Goal: Information Seeking & Learning: Learn about a topic

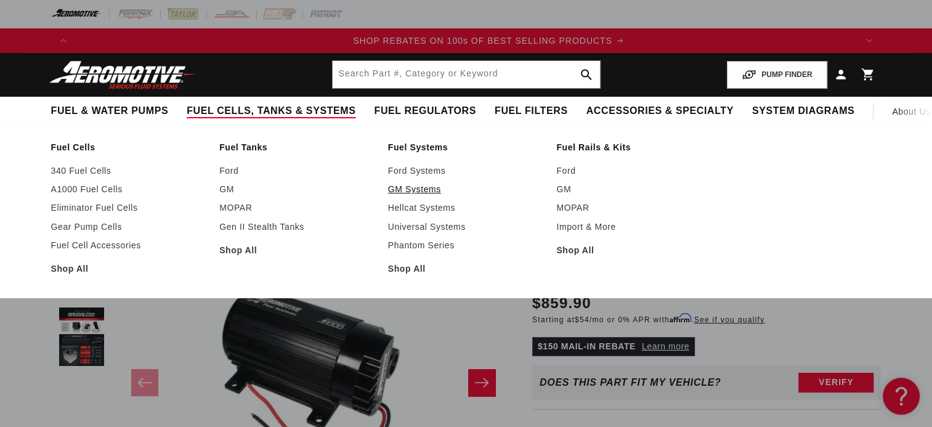
scroll to position [0, 1562]
click at [418, 187] on link "GM Systems" at bounding box center [466, 189] width 156 height 11
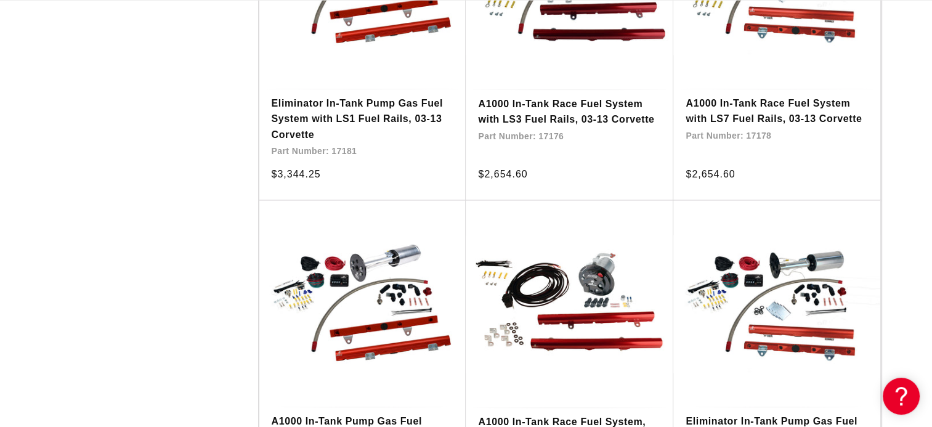
scroll to position [0, 1562]
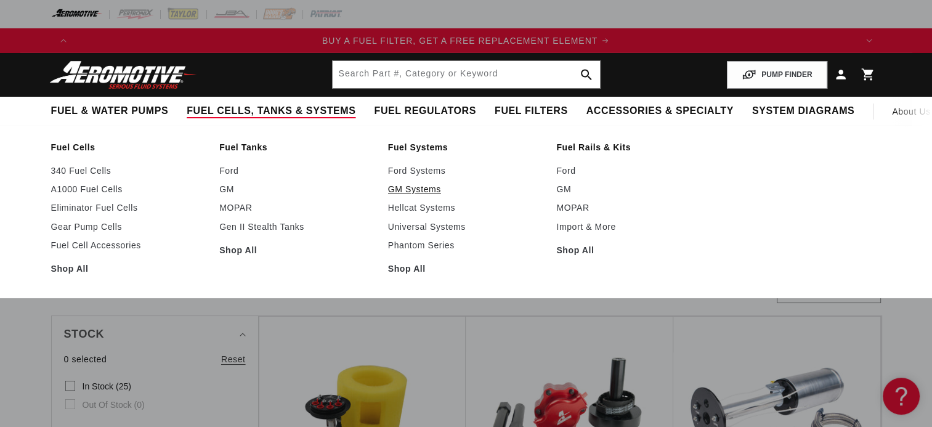
click at [409, 190] on link "GM Systems" at bounding box center [466, 189] width 156 height 11
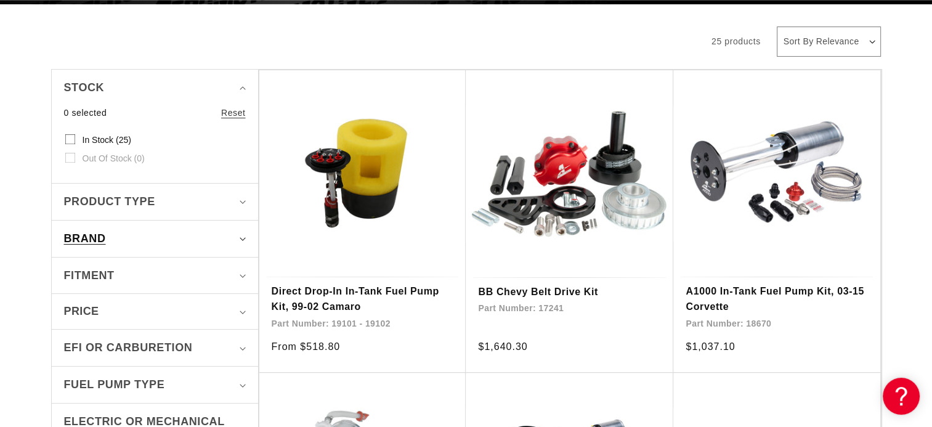
scroll to position [0, 1562]
click at [241, 272] on summary "Fitment" at bounding box center [155, 275] width 182 height 36
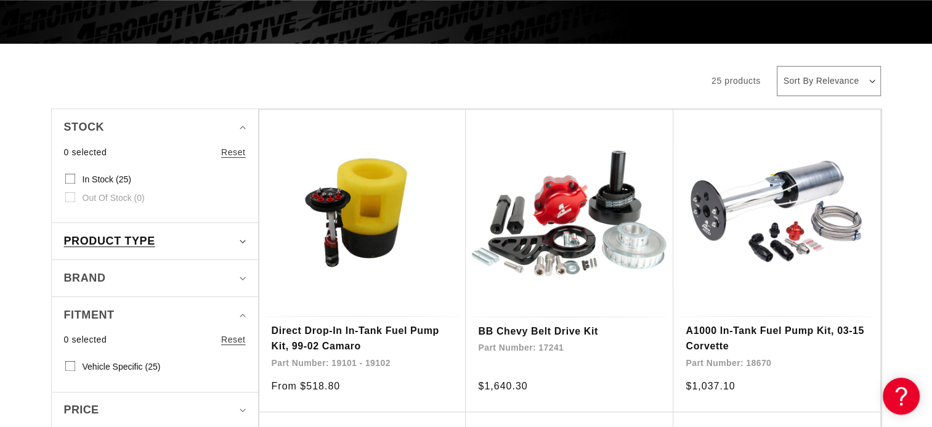
scroll to position [246, 0]
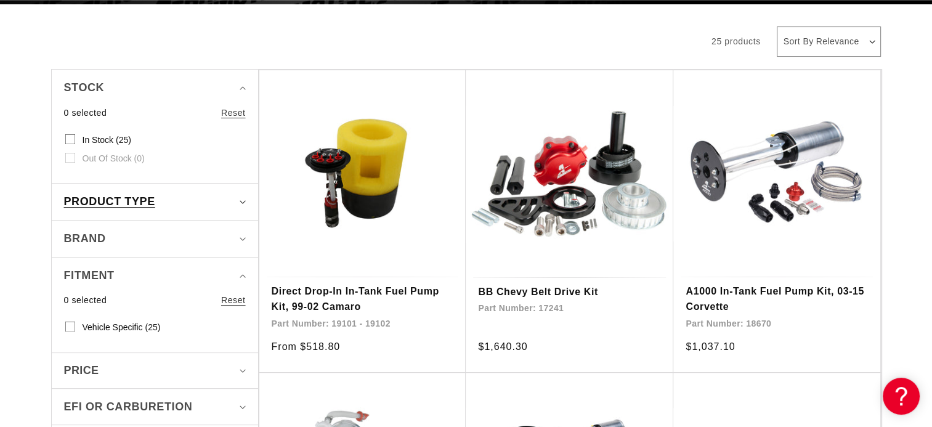
click at [238, 200] on summary "Product type" at bounding box center [155, 202] width 182 height 36
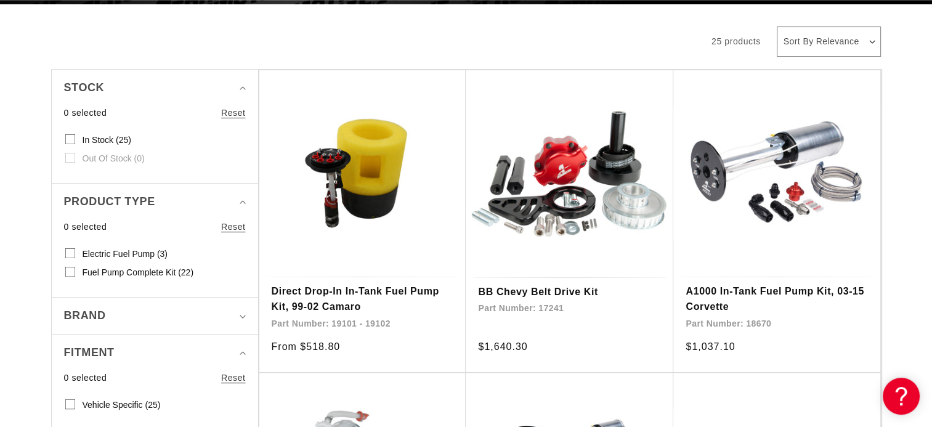
scroll to position [0, 1562]
click at [67, 270] on input "Fuel Pump Complete Kit (22) Fuel Pump Complete Kit (22 products)" at bounding box center [70, 274] width 10 height 10
checkbox input "true"
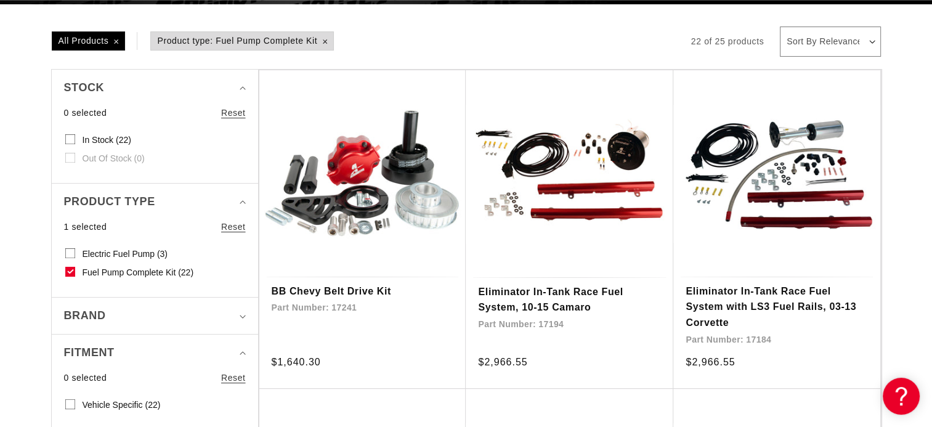
scroll to position [308, 0]
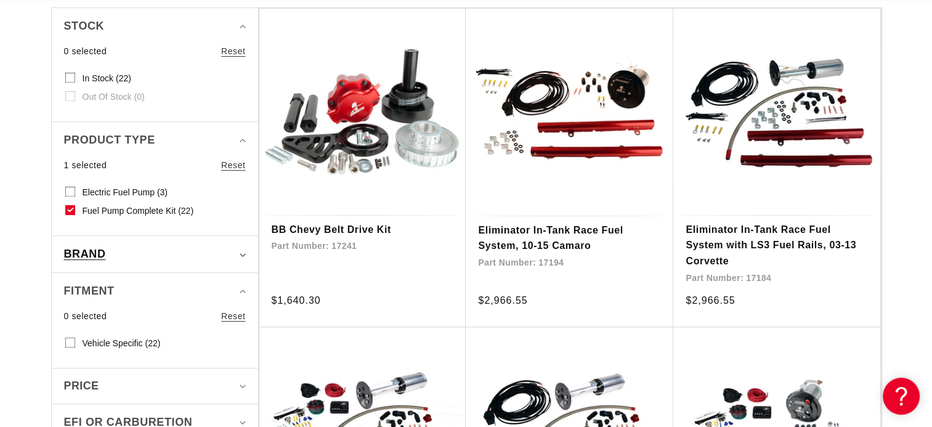
click at [241, 253] on icon "Brand (0 selected)" at bounding box center [243, 255] width 6 height 4
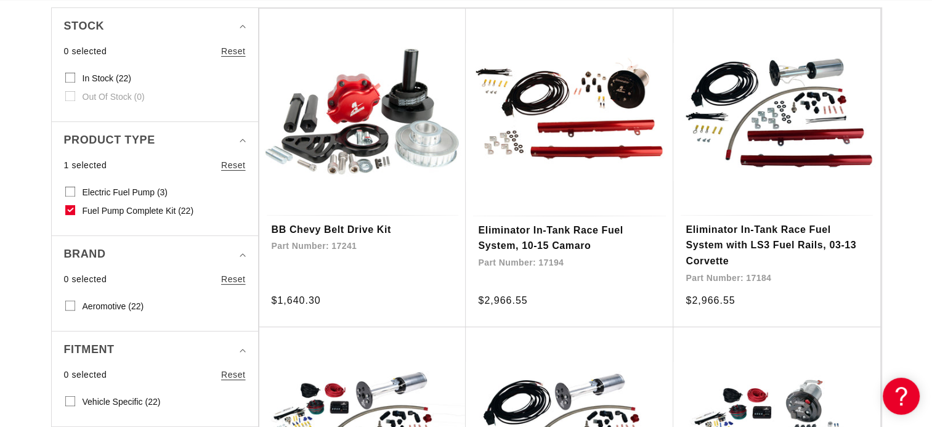
scroll to position [0, 2343]
click at [71, 303] on input "Aeromotive (22) Aeromotive (22 products)" at bounding box center [70, 308] width 10 height 10
checkbox input "true"
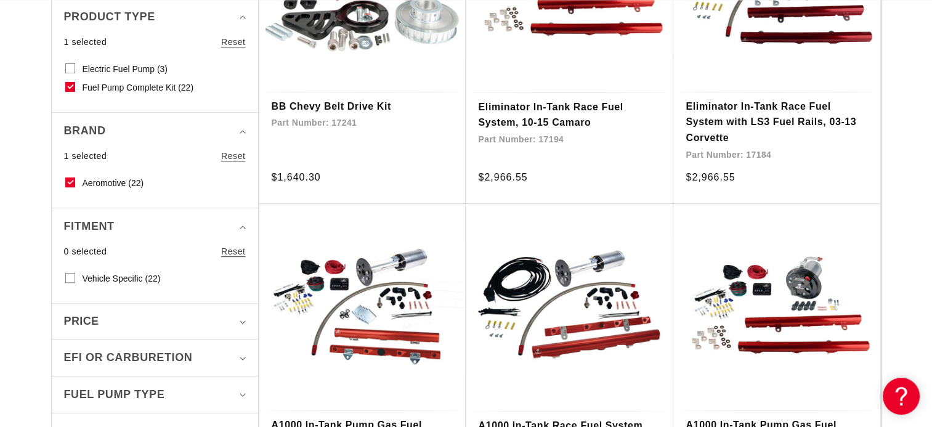
click at [116, 276] on span "Vehicle Specific (22)" at bounding box center [122, 278] width 78 height 11
click at [75, 276] on input "Vehicle Specific (22) Vehicle Specific (22 products)" at bounding box center [70, 280] width 10 height 10
click at [116, 276] on span "Vehicle Specific (22)" at bounding box center [122, 278] width 78 height 11
click at [75, 276] on input "Vehicle Specific (22) Vehicle Specific (22 products)" at bounding box center [70, 280] width 10 height 10
click at [116, 276] on span "Vehicle Specific (22)" at bounding box center [122, 278] width 78 height 11
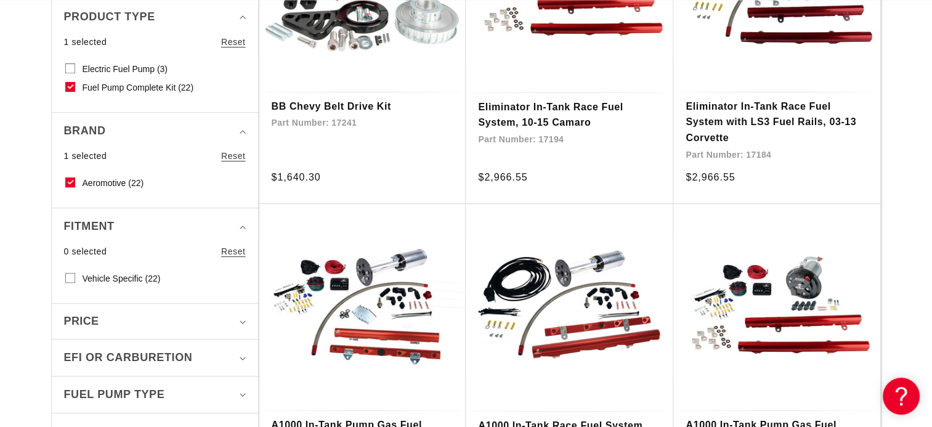
click at [75, 276] on input "Vehicle Specific (22) Vehicle Specific (22 products)" at bounding box center [70, 280] width 10 height 10
click at [74, 273] on icon at bounding box center [70, 278] width 10 height 10
click at [74, 275] on input "Vehicle Specific (22) Vehicle Specific (22 products)" at bounding box center [70, 280] width 10 height 10
checkbox input "false"
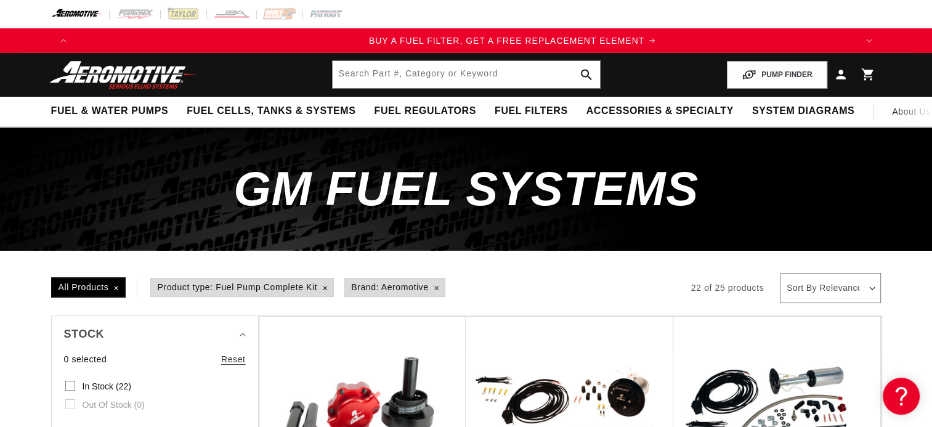
scroll to position [0, 781]
click at [84, 291] on span "All Products" at bounding box center [88, 287] width 73 height 18
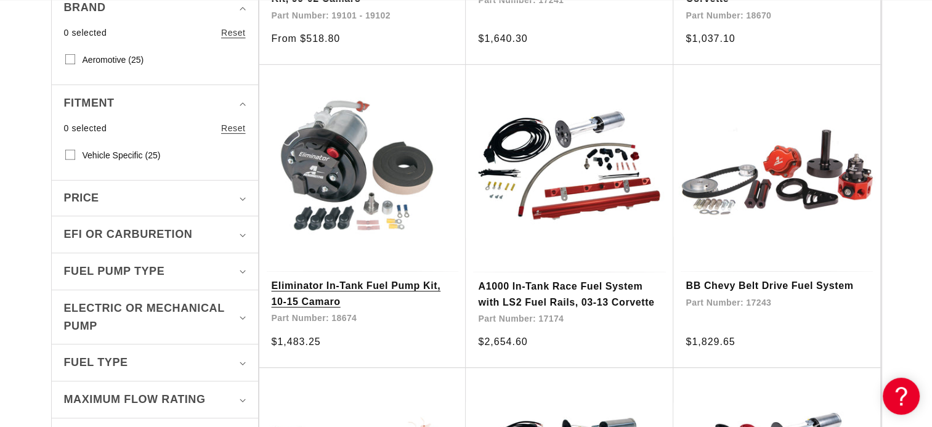
click at [320, 285] on link "Eliminator In-Tank Fuel Pump Kit, 10-15 Camaro" at bounding box center [363, 293] width 182 height 31
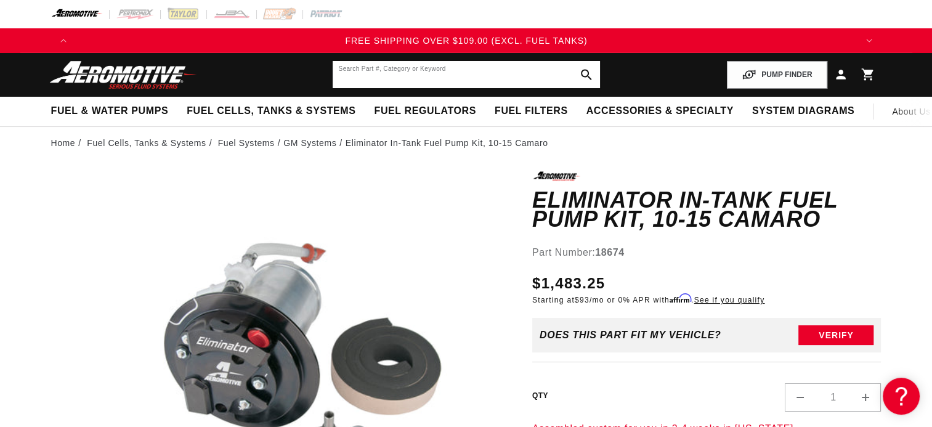
click at [360, 79] on input "text" at bounding box center [466, 74] width 267 height 27
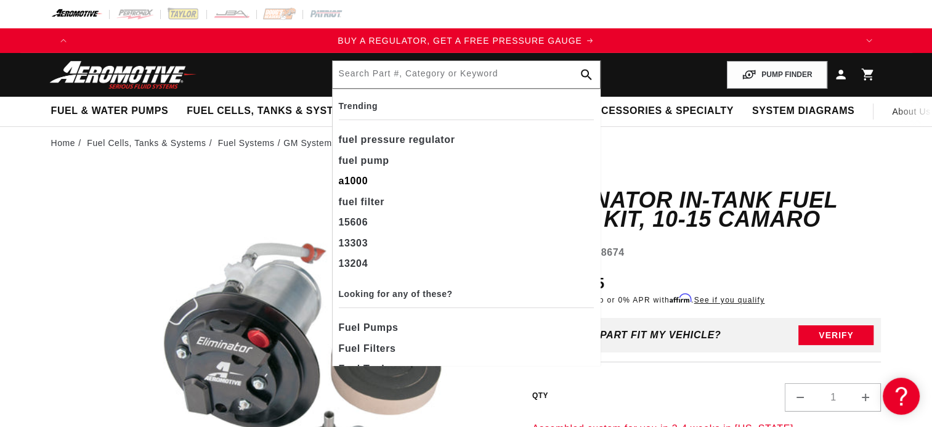
click at [356, 177] on div "a1000" at bounding box center [466, 181] width 255 height 21
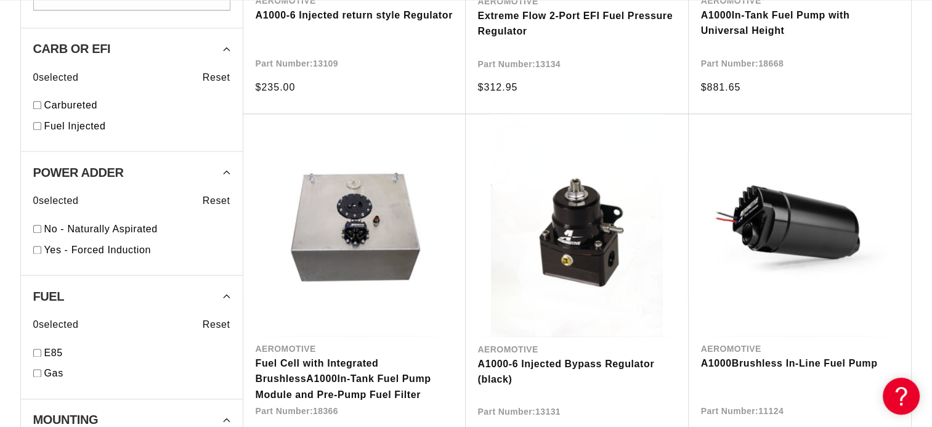
scroll to position [0, 781]
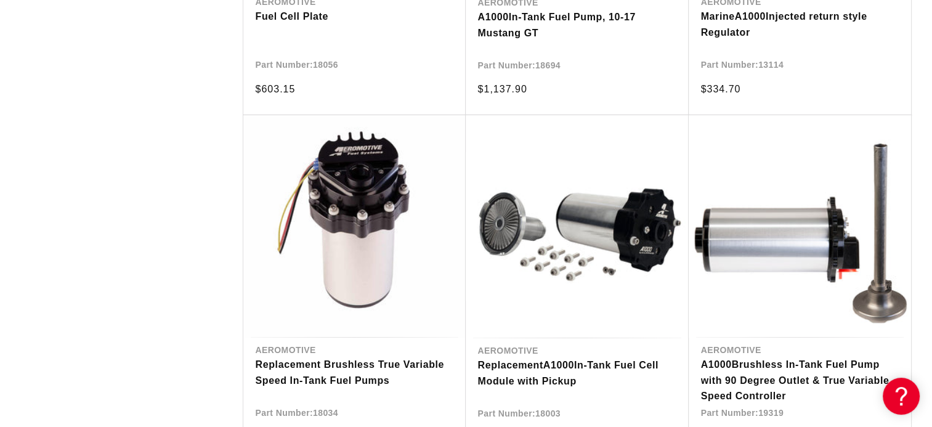
scroll to position [4004, 0]
